Goal: Check status

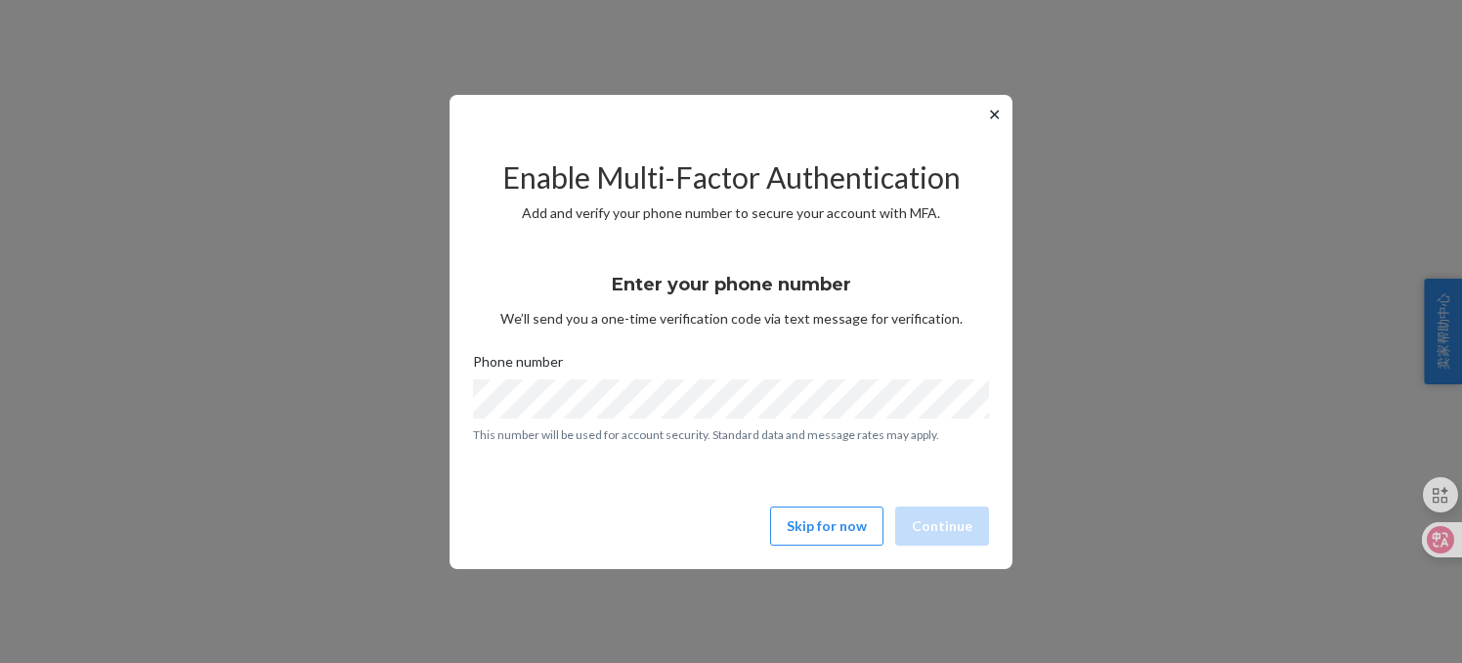
click at [990, 115] on button "✕" at bounding box center [994, 114] width 21 height 23
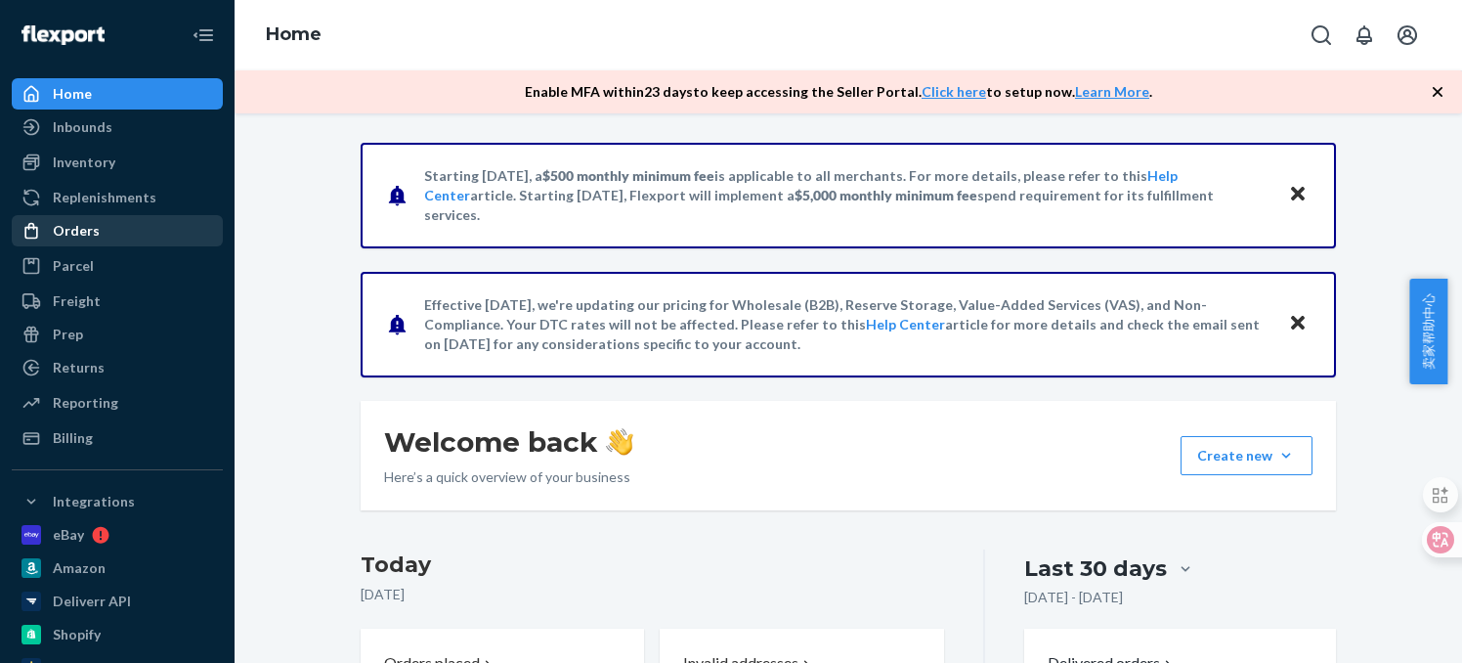
click at [96, 230] on div "Orders" at bounding box center [117, 230] width 207 height 27
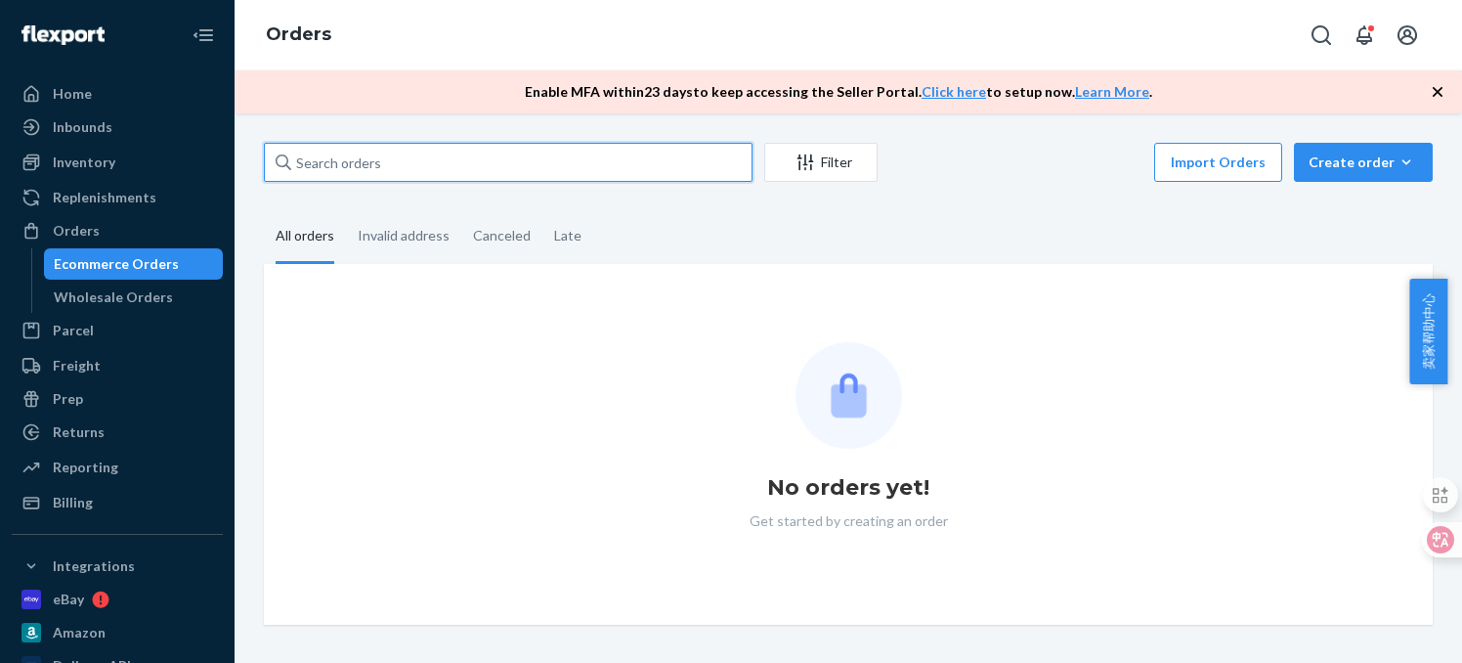
click at [361, 165] on input "text" at bounding box center [508, 162] width 489 height 39
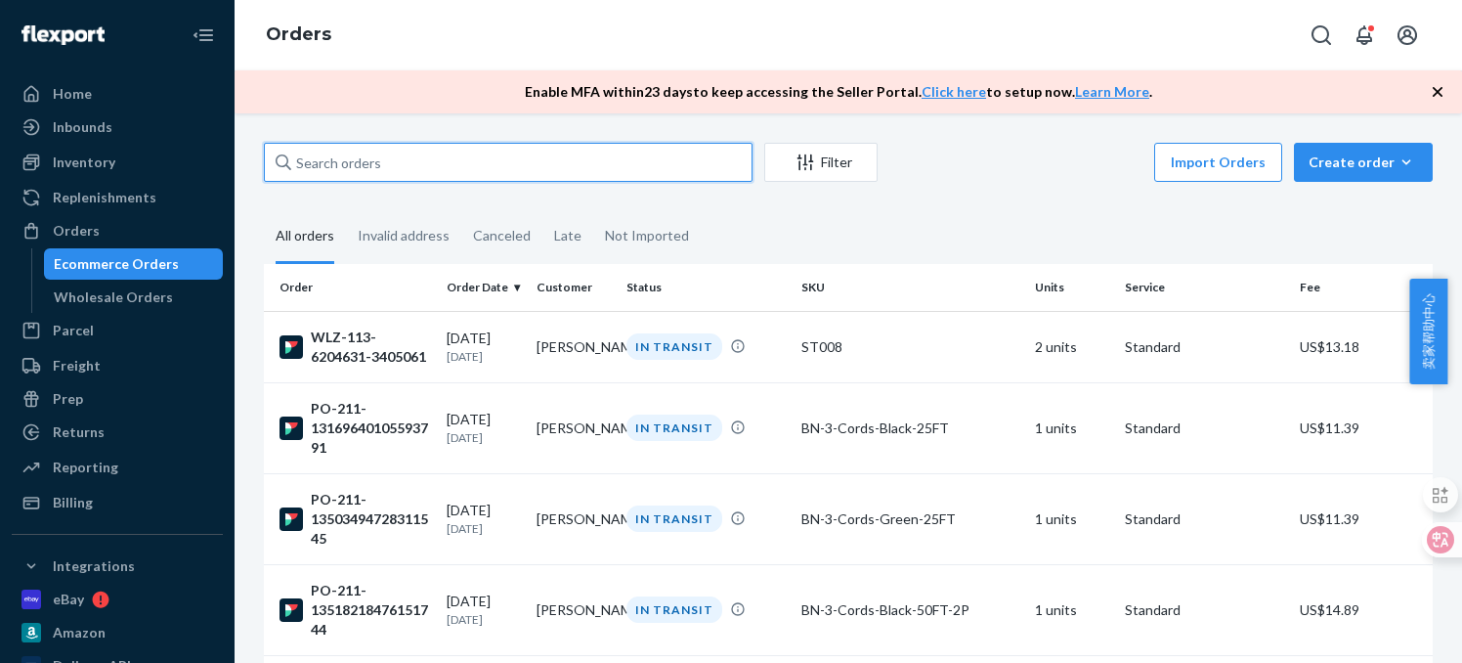
paste input "PO-211-16517551509113322"
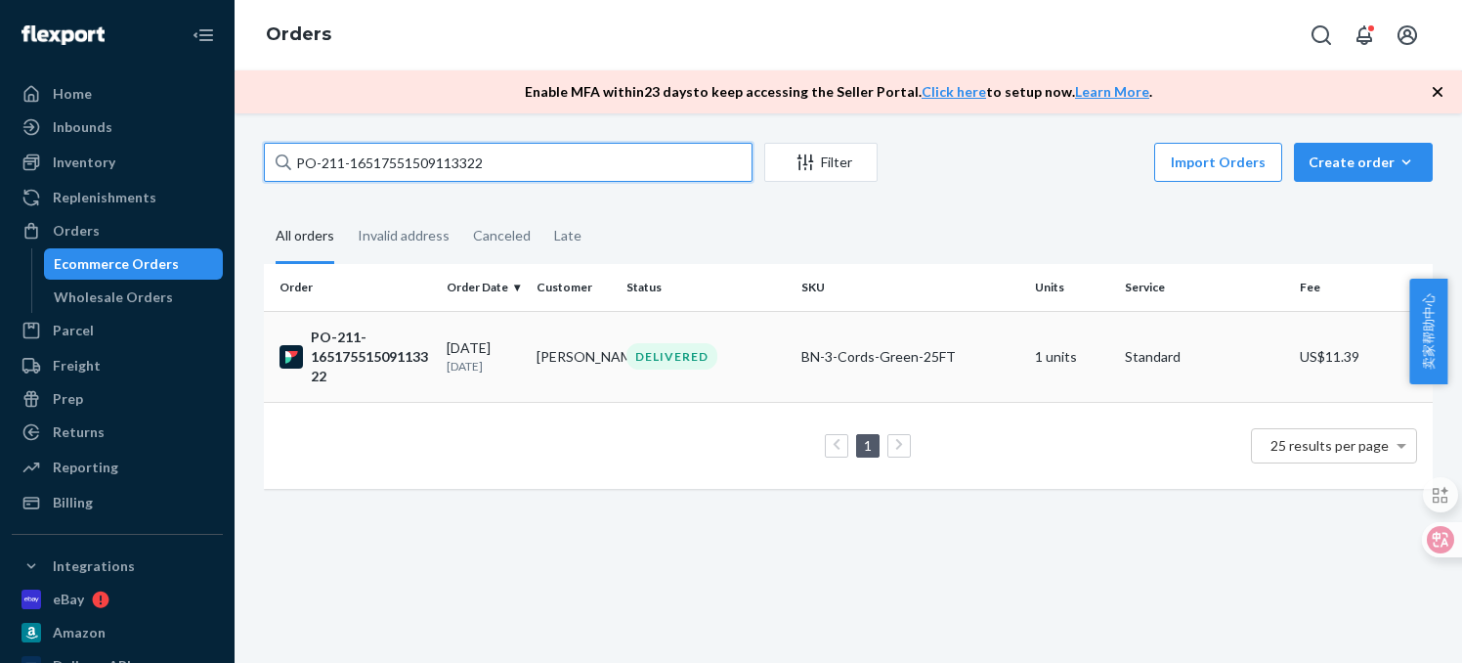
type input "PO-211-16517551509113322"
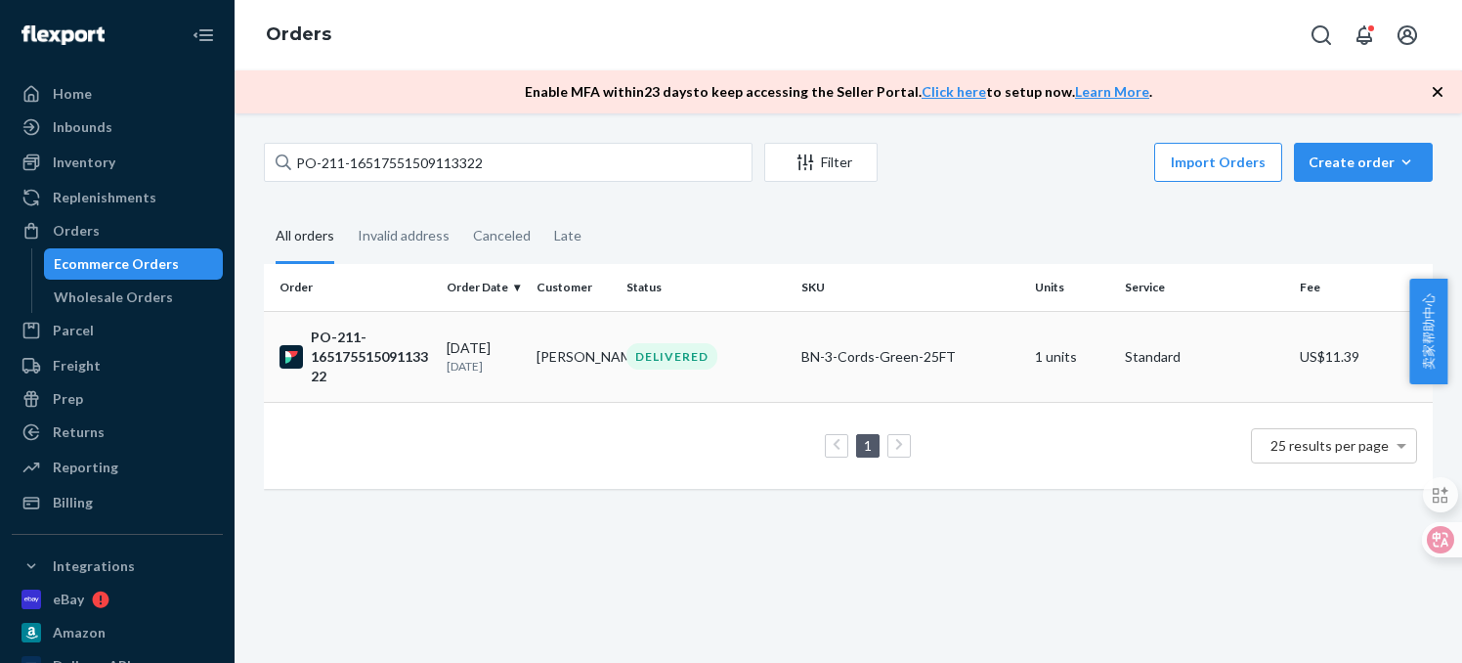
click at [314, 353] on div "PO-211-16517551509113322" at bounding box center [356, 356] width 152 height 59
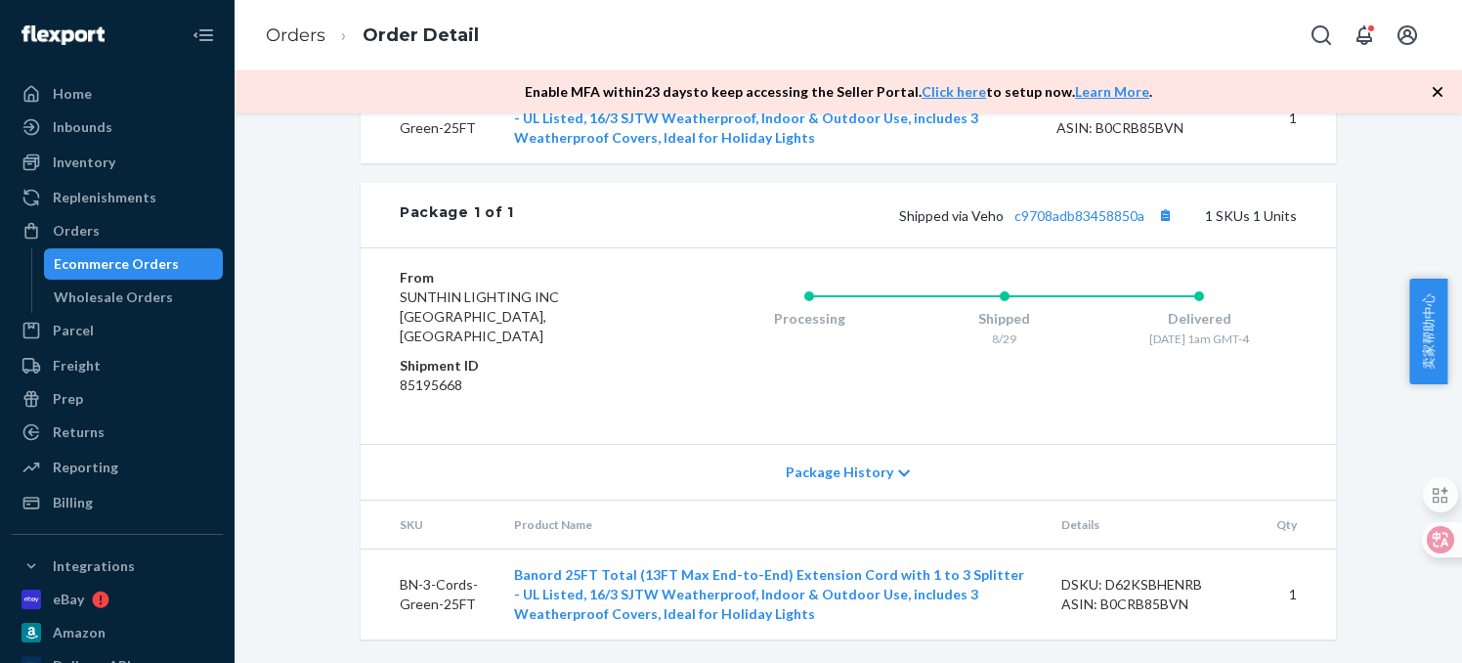
scroll to position [743, 0]
click at [1044, 224] on link "c9708adb83458850a" at bounding box center [1080, 215] width 130 height 17
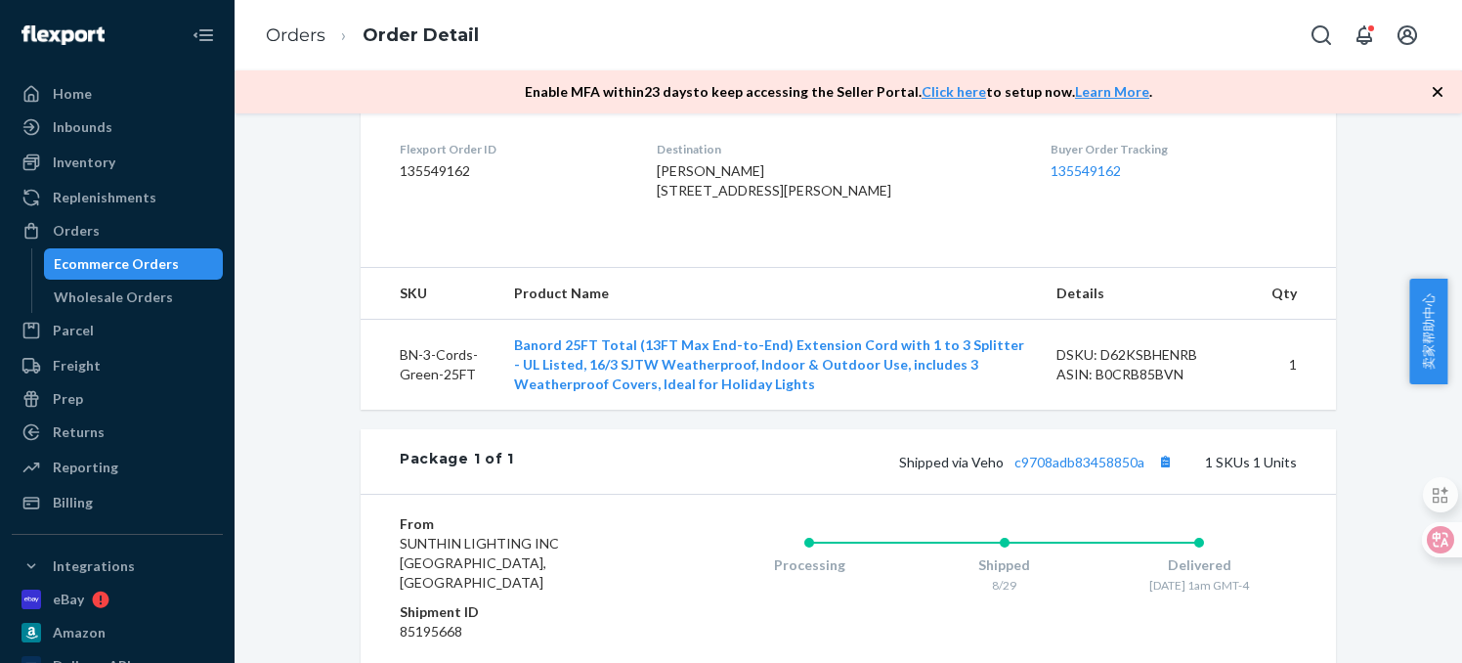
scroll to position [458, 0]
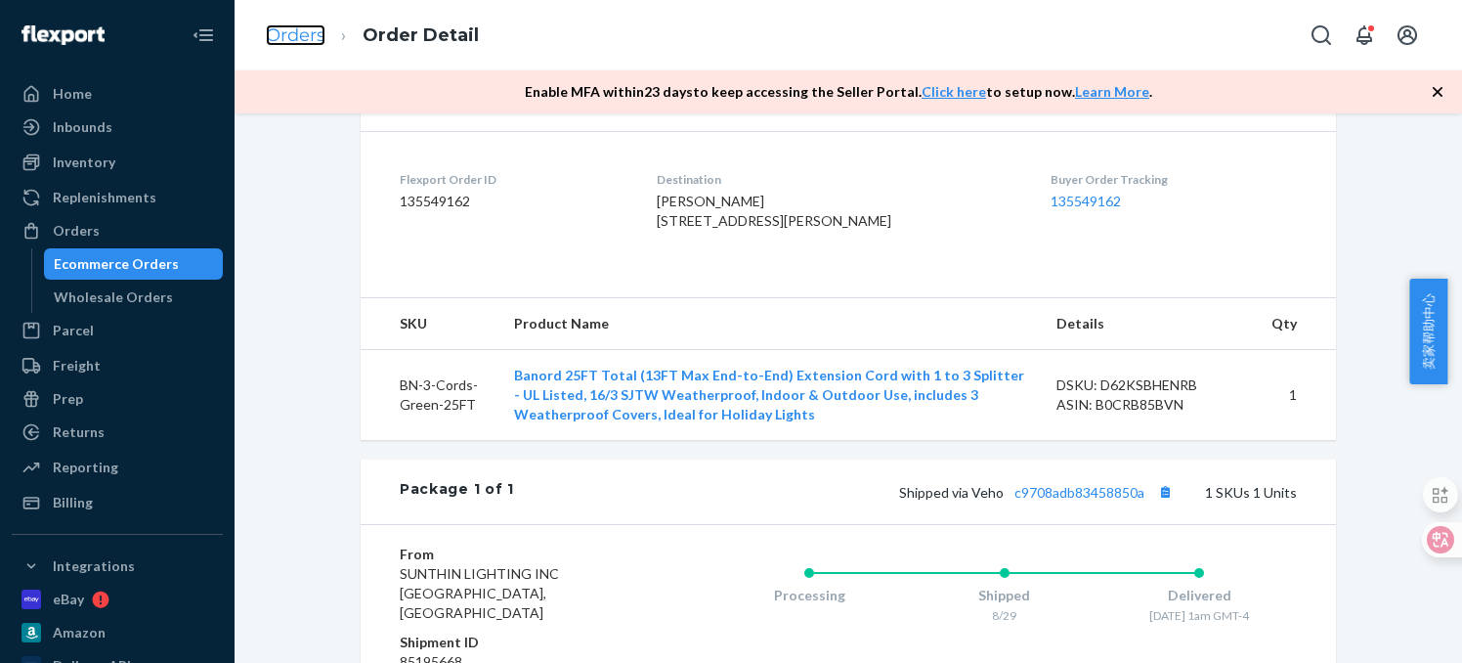
click at [307, 37] on link "Orders" at bounding box center [296, 35] width 60 height 22
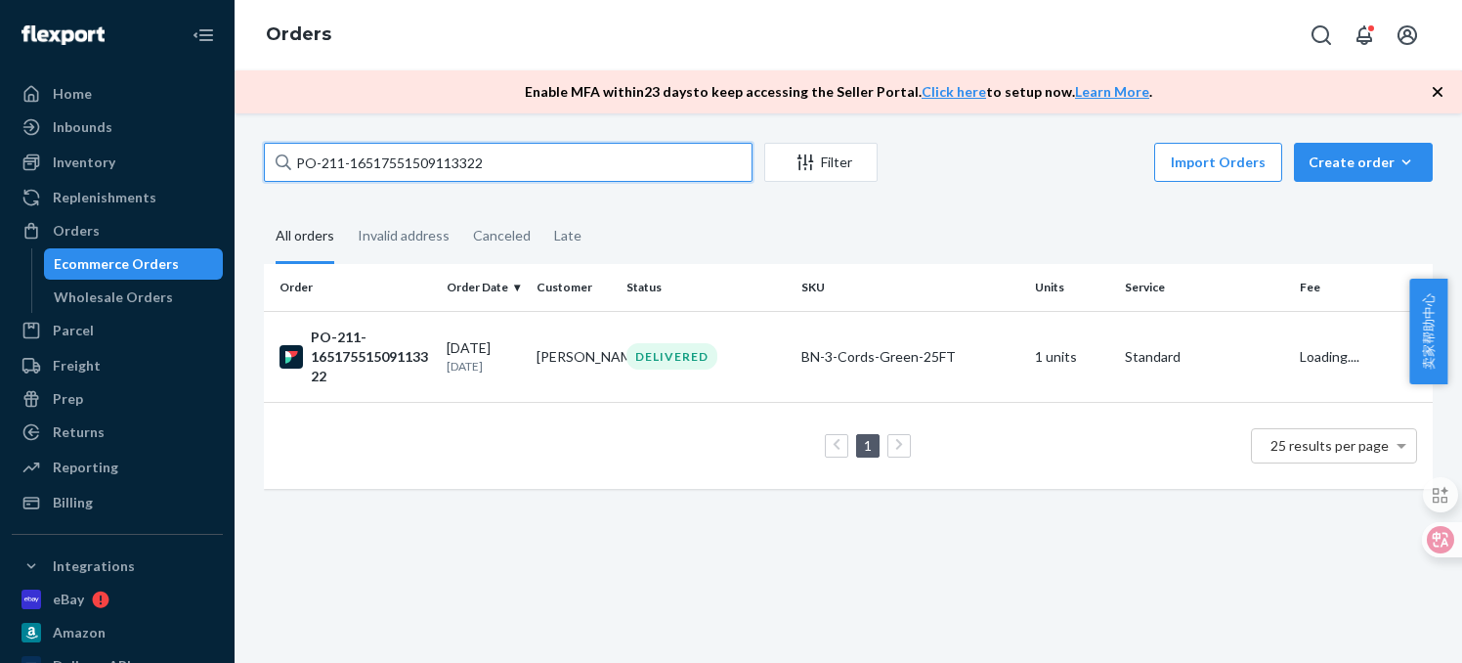
drag, startPoint x: 307, startPoint y: 37, endPoint x: 383, endPoint y: 157, distance: 142.4
click at [383, 157] on input "PO-211-16517551509113322" at bounding box center [508, 162] width 489 height 39
paste input "02537453965431914"
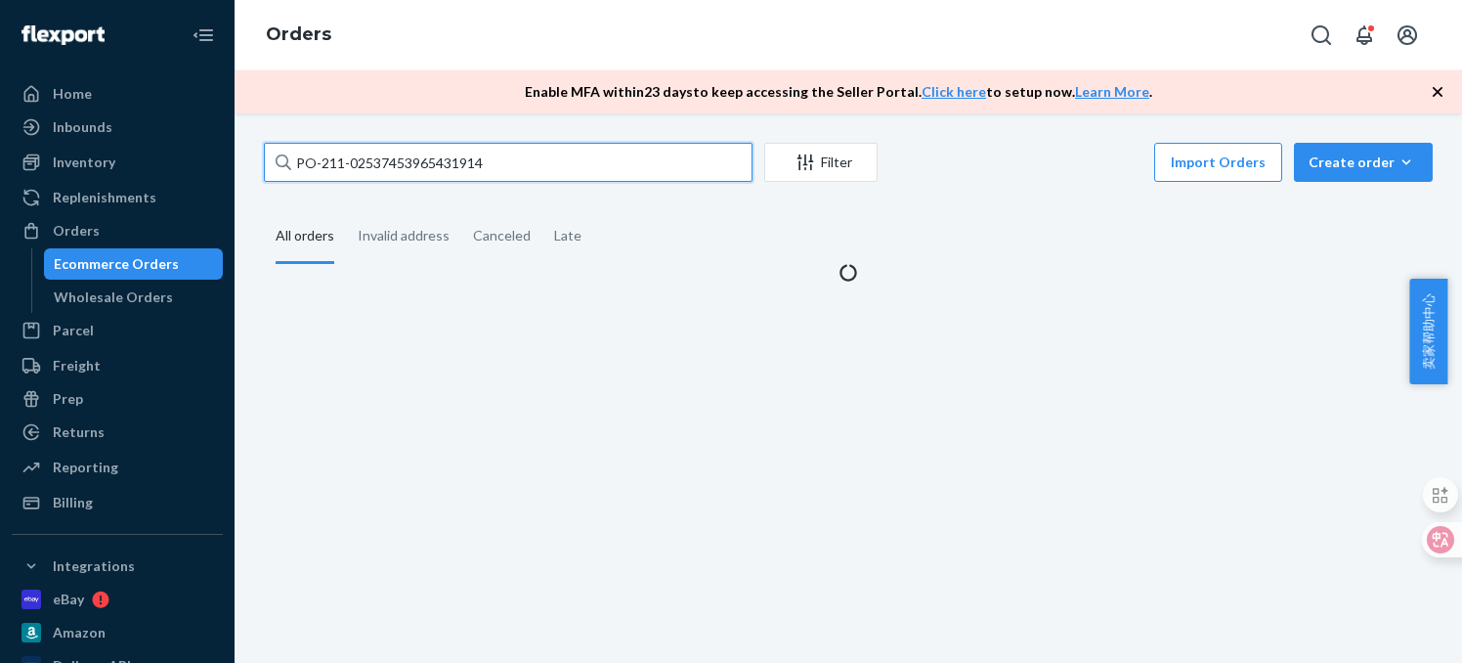
type input "PO-211-02537453965431914"
